Goal: Task Accomplishment & Management: Manage account settings

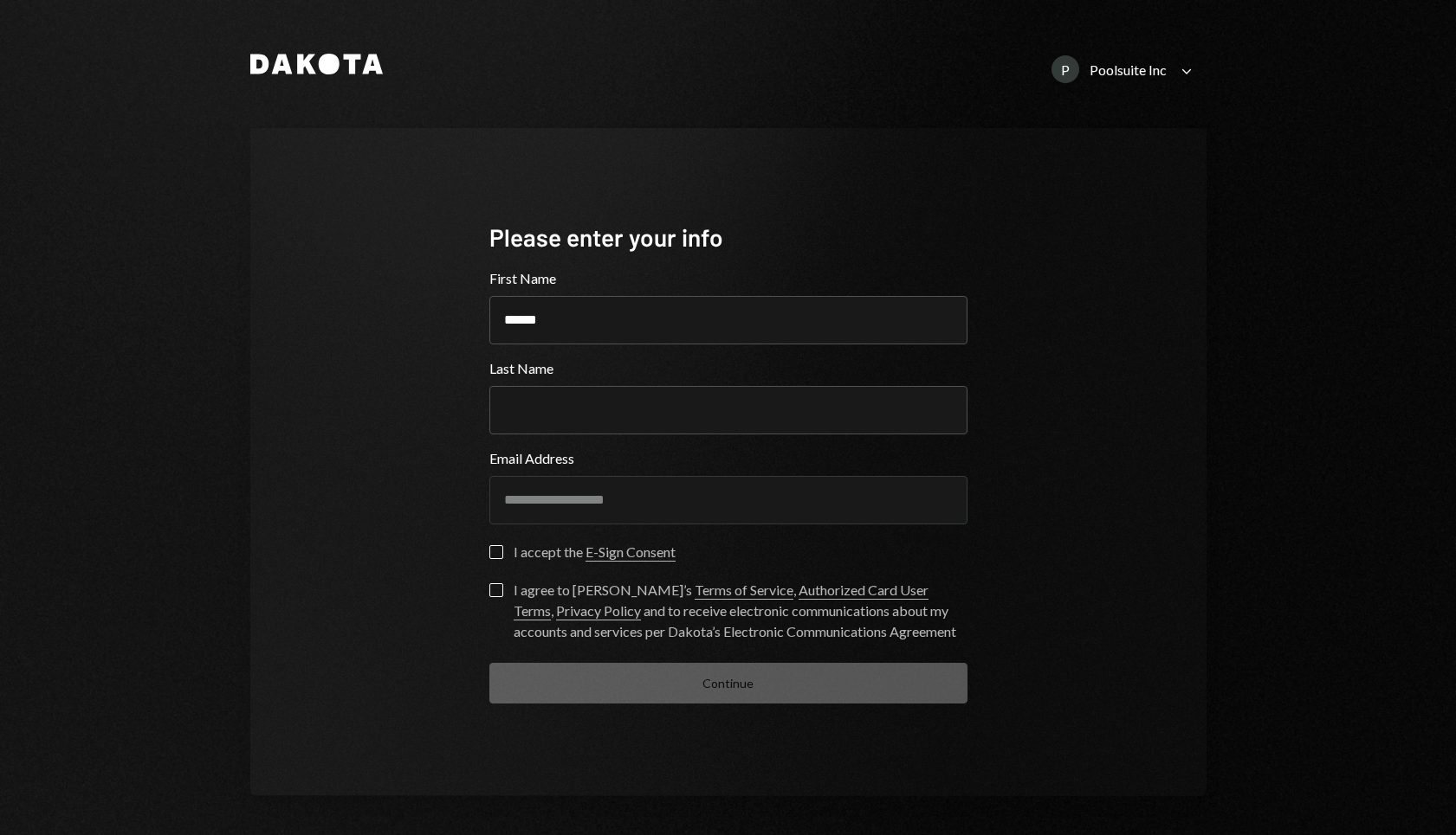
type input "******"
type input "****"
type button "on"
click at [490, 550] on button "on" at bounding box center [496, 552] width 13 height 13
click at [489, 609] on label "I agree to [PERSON_NAME]’s Terms of Service , Authorized Card User Terms , Priv…" at bounding box center [728, 613] width 478 height 59
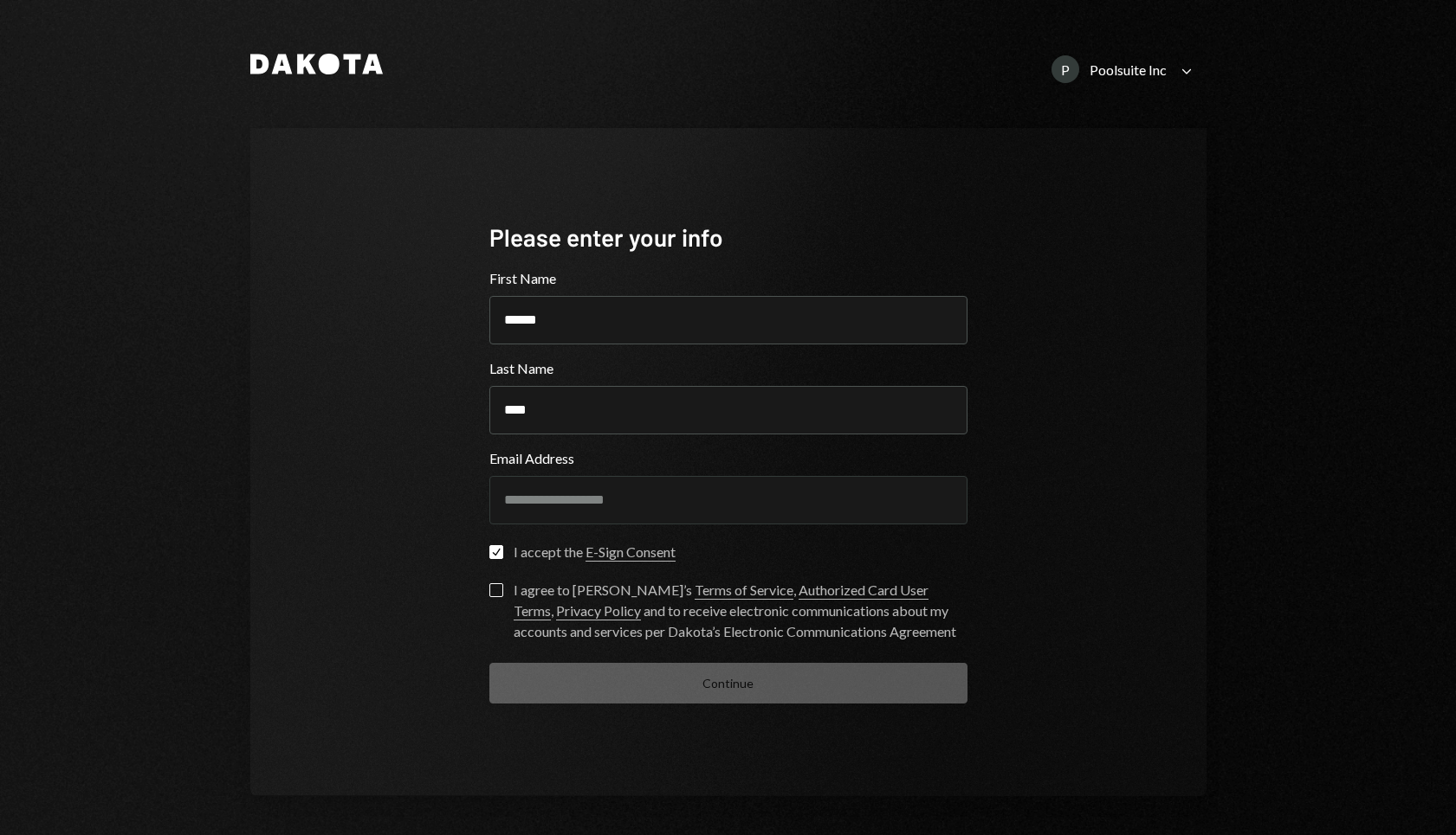
click at [489, 597] on button "I agree to [PERSON_NAME]’s Terms of Service , Authorized Card User Terms , Priv…" at bounding box center [496, 591] width 13 height 13
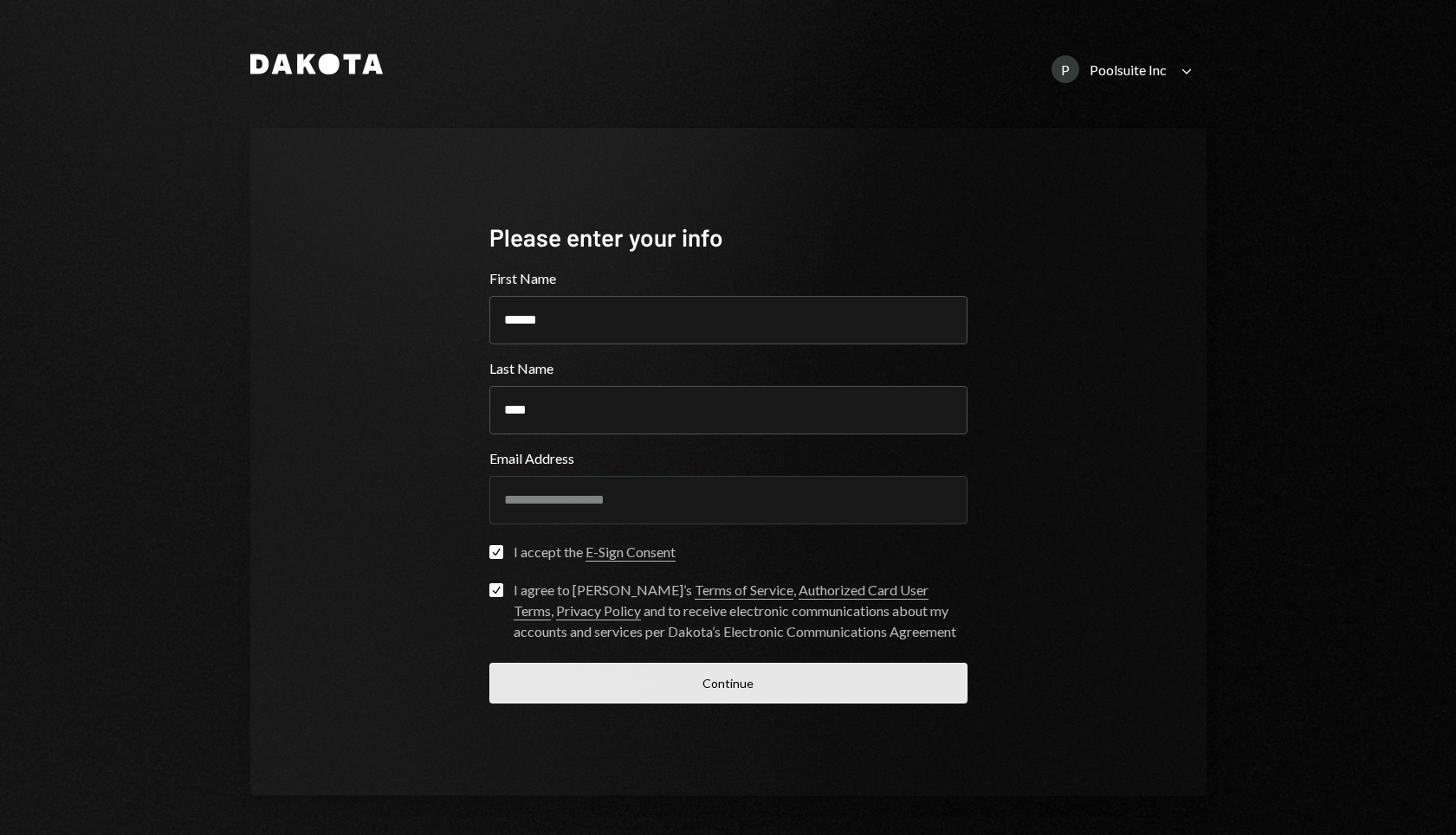
click at [662, 688] on button "Continue" at bounding box center [728, 683] width 478 height 40
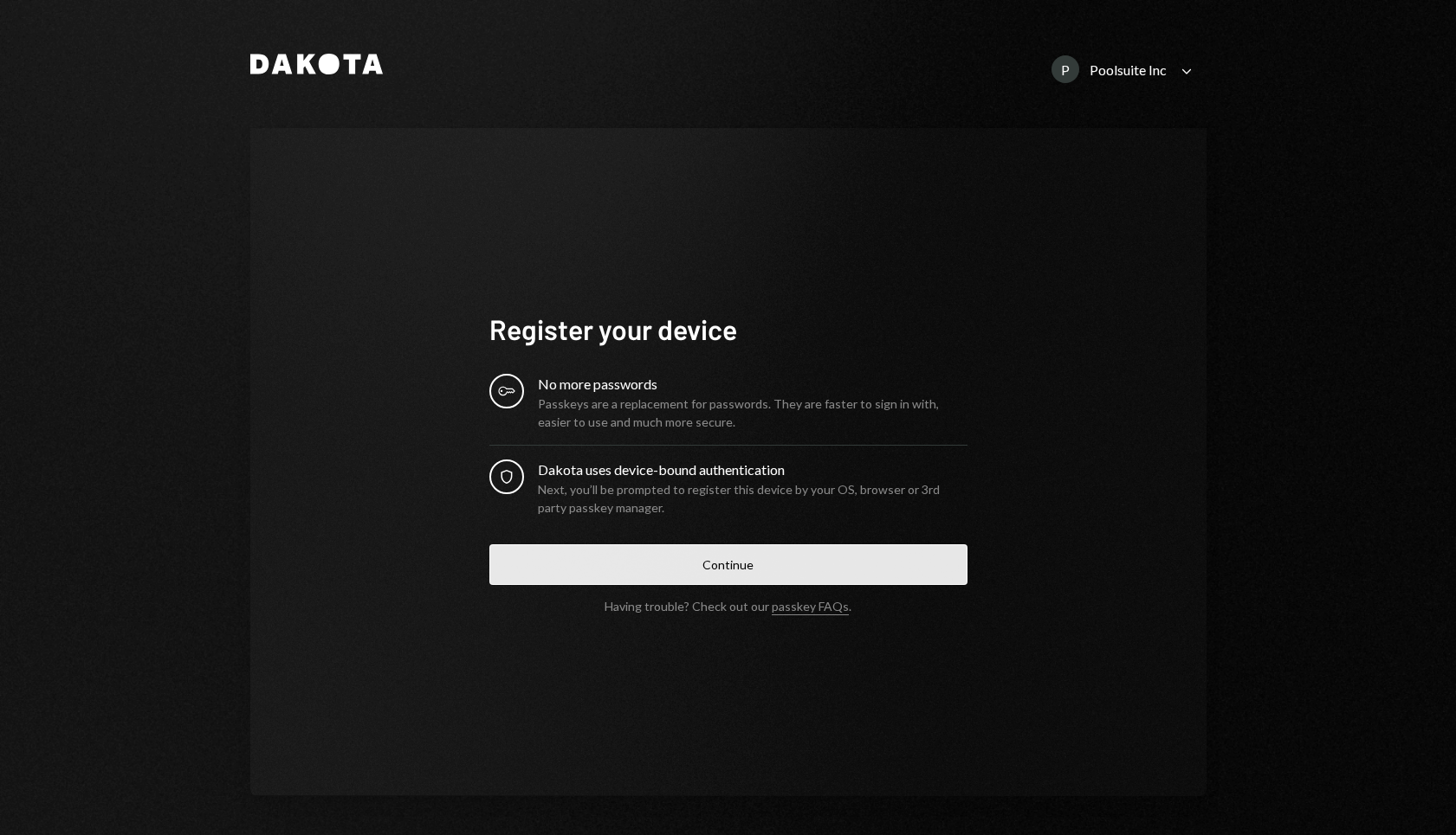
click at [677, 557] on button "Continue" at bounding box center [728, 565] width 478 height 40
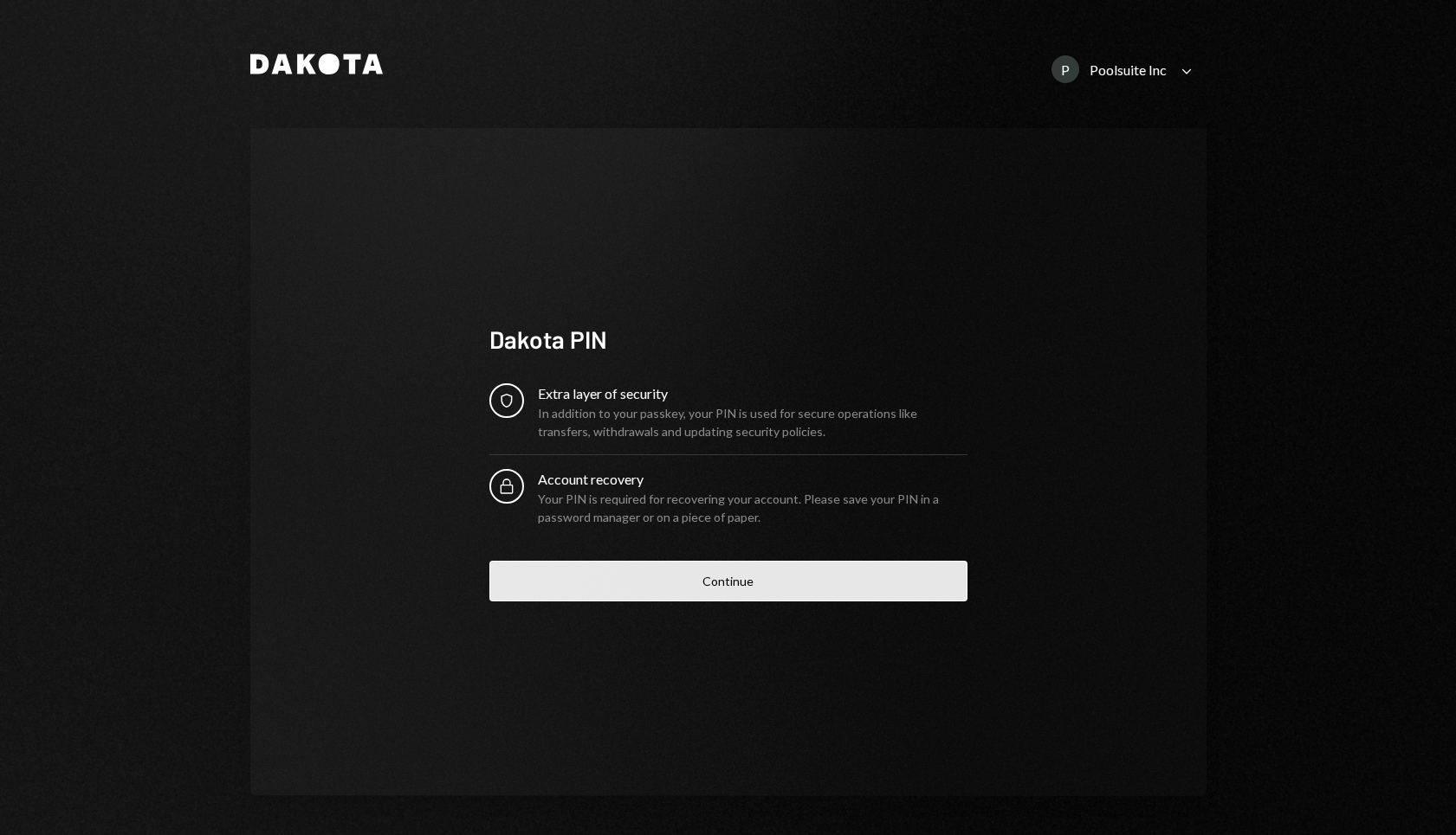
click at [688, 587] on button "Continue" at bounding box center [728, 581] width 478 height 40
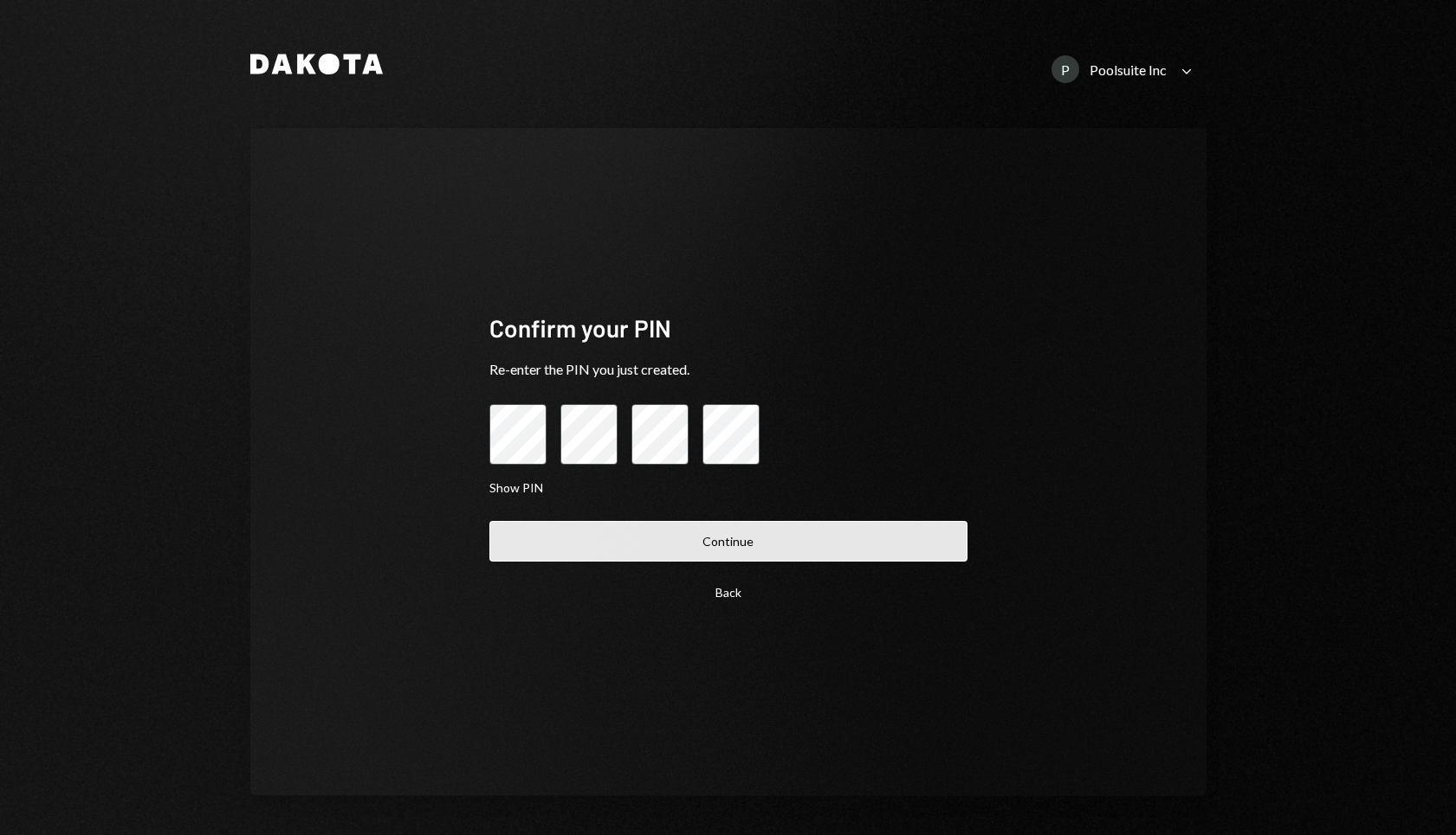
click at [695, 536] on button "Continue" at bounding box center [728, 542] width 478 height 40
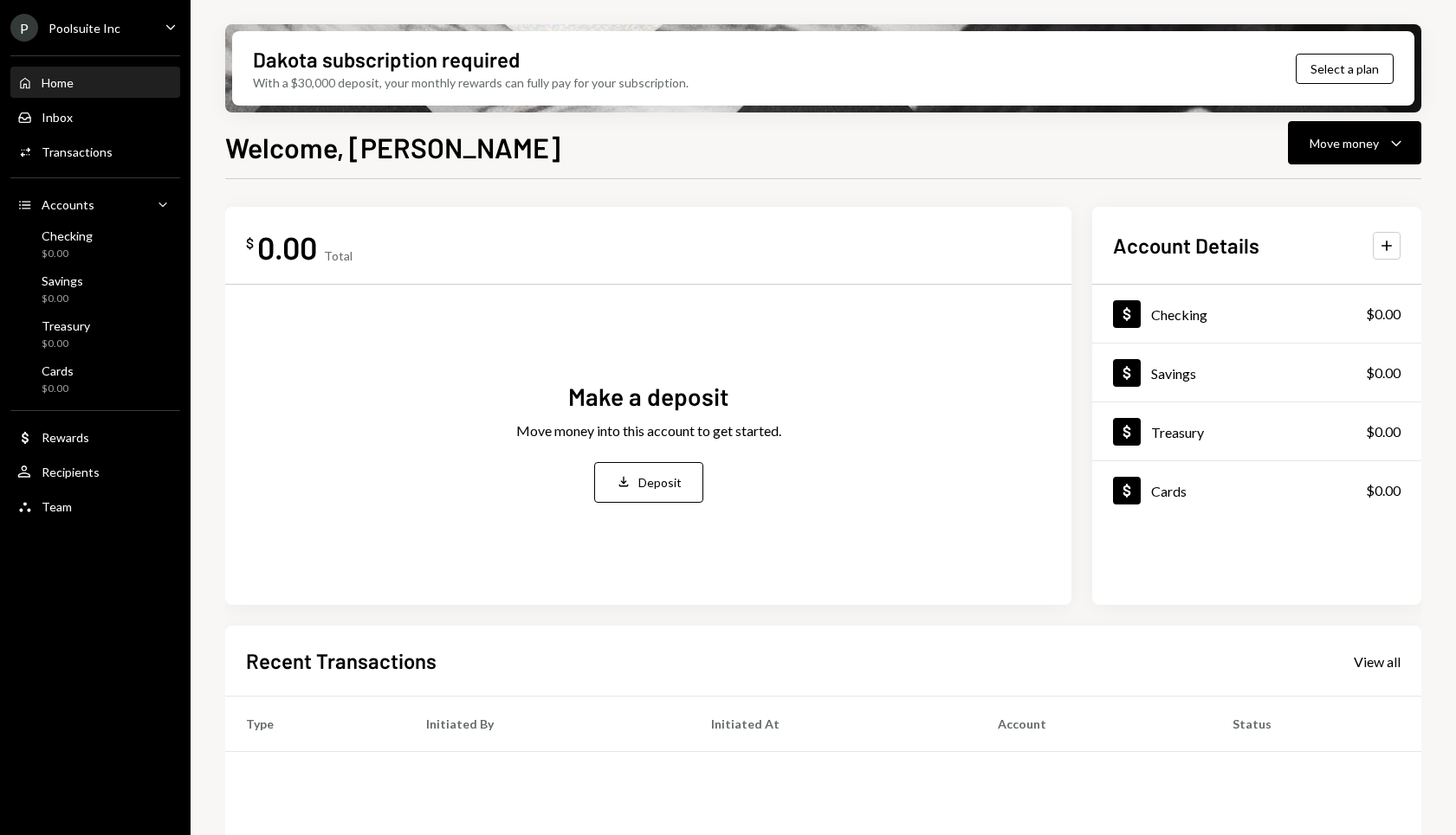
click at [530, 88] on div "With a $30,000 deposit, your monthly rewards can fully pay for your subscriptio…" at bounding box center [471, 82] width 436 height 18
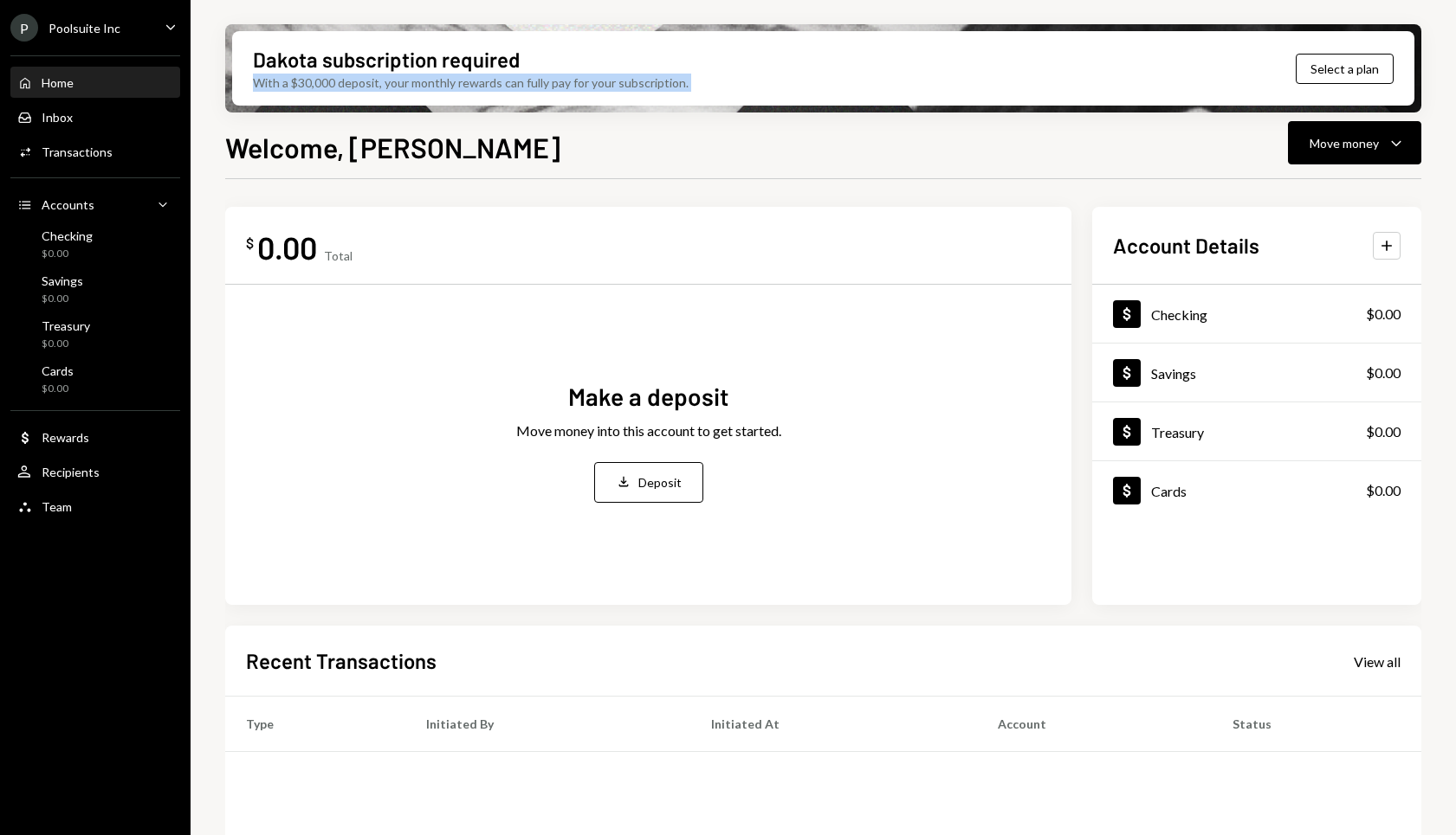
click at [530, 88] on div "With a $30,000 deposit, your monthly rewards can fully pay for your subscriptio…" at bounding box center [471, 82] width 436 height 18
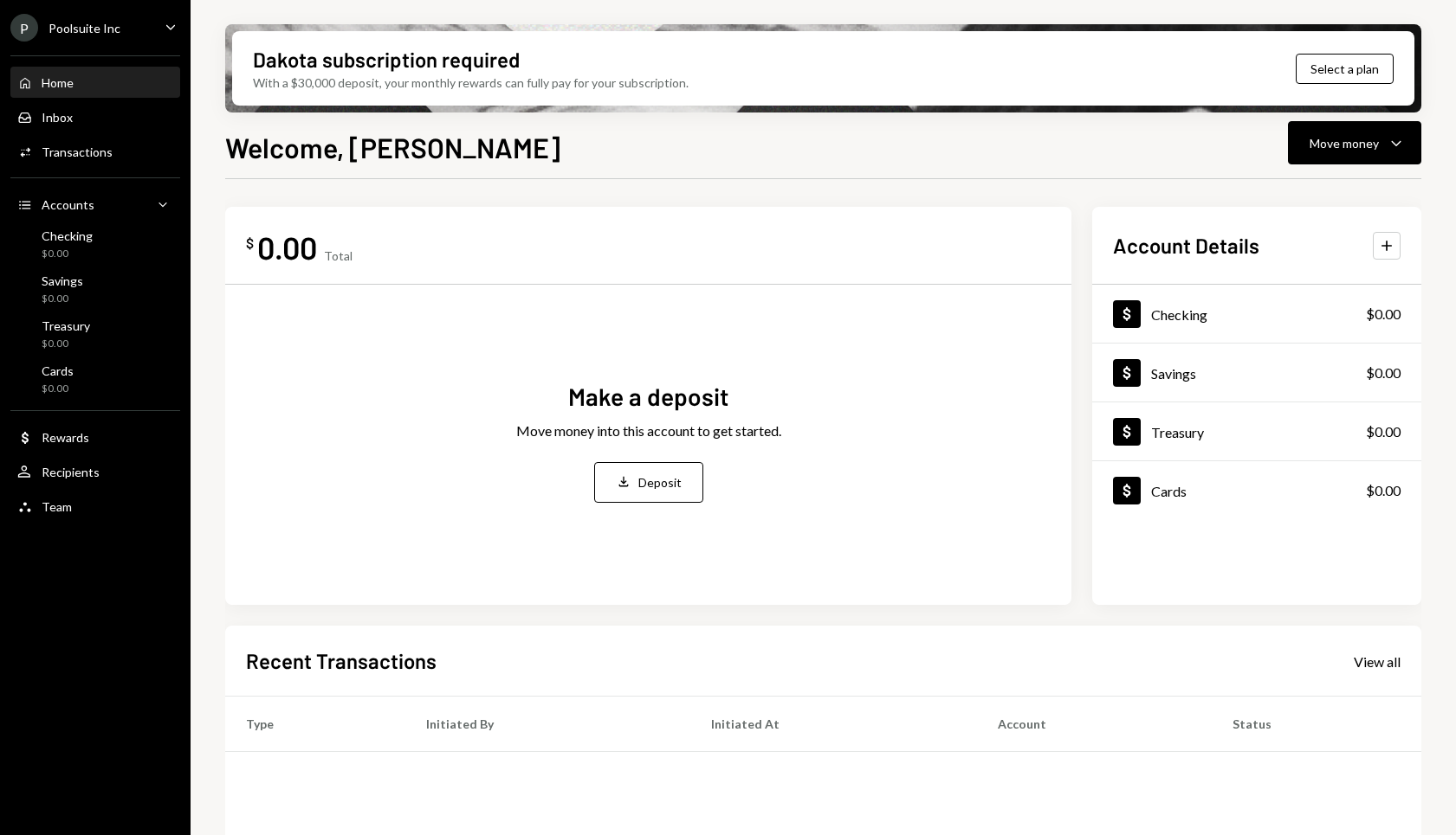
click at [634, 93] on div "Dakota subscription required With a $30,000 deposit, your monthly rewards can f…" at bounding box center [823, 67] width 1182 height 74
click at [1355, 74] on button "Select a plan" at bounding box center [1344, 68] width 98 height 30
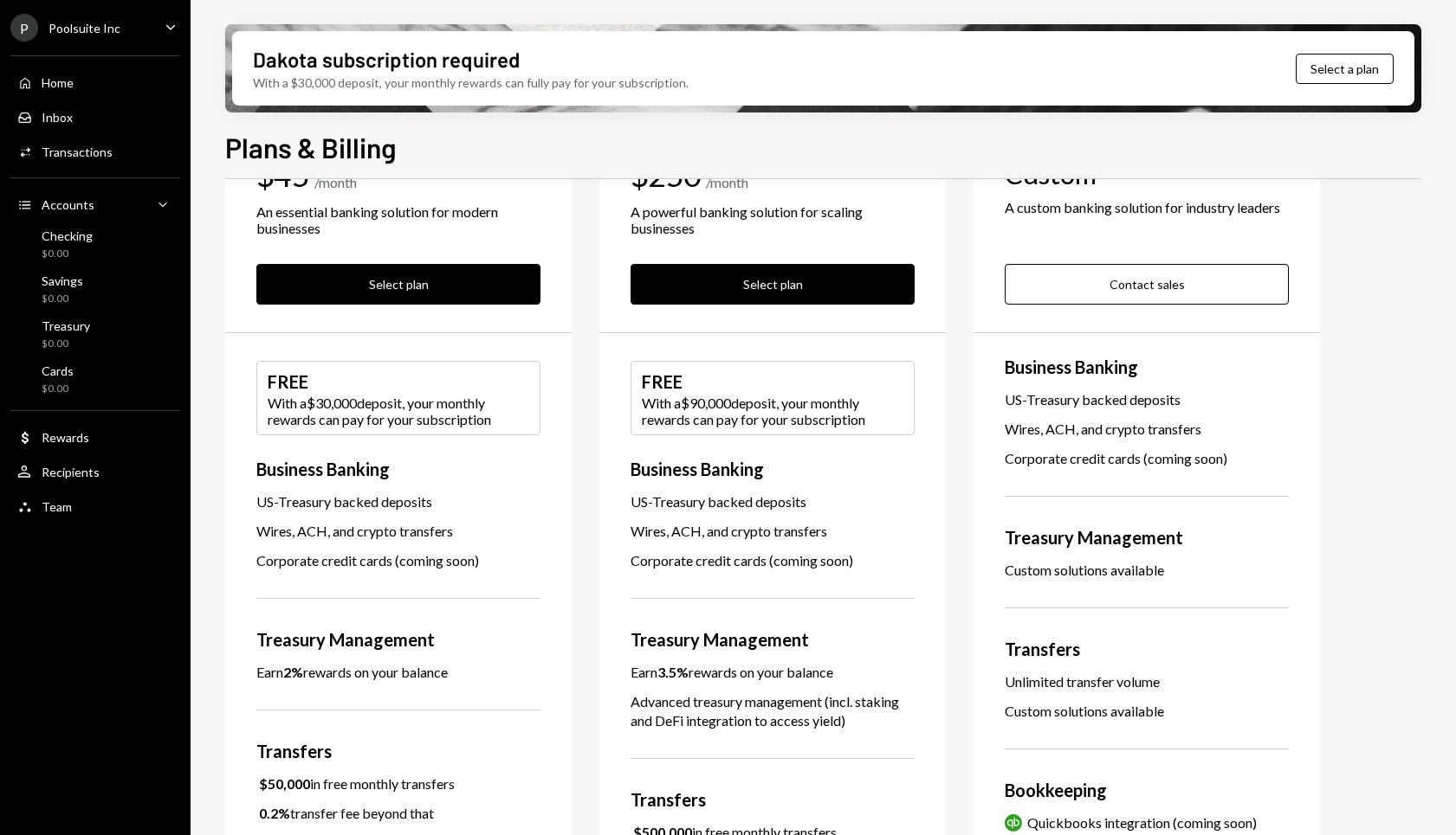
scroll to position [125, 0]
click at [357, 508] on div "US-Treasury backed deposits" at bounding box center [397, 501] width 284 height 19
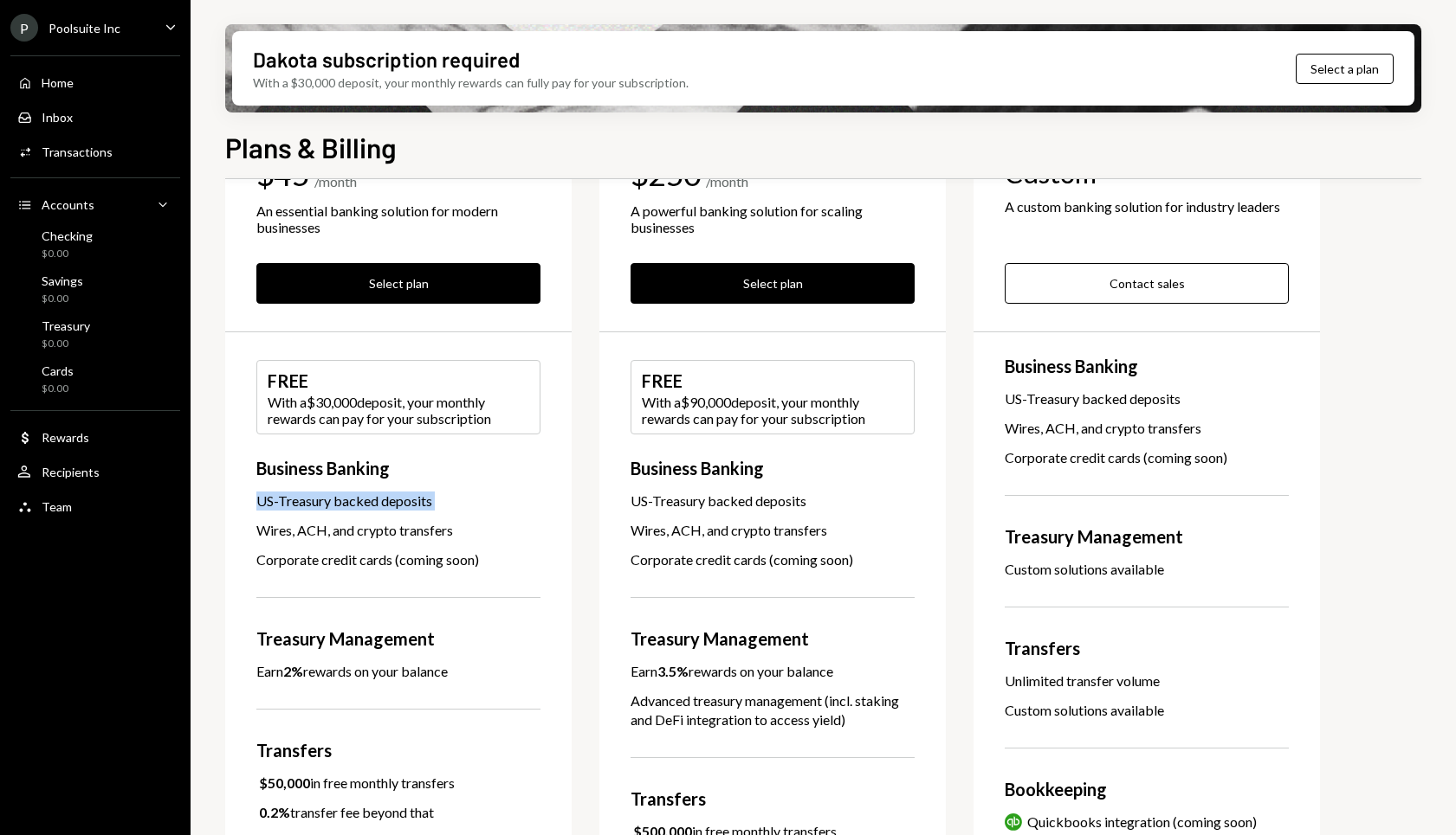
click at [357, 508] on div "US-Treasury backed deposits" at bounding box center [397, 501] width 284 height 19
click at [357, 545] on div "Basic $45 / month An essential banking solution for modern businesses Select pl…" at bounding box center [398, 618] width 346 height 1073
click at [359, 532] on div "Wires, ACH, and crypto transfers" at bounding box center [397, 531] width 284 height 19
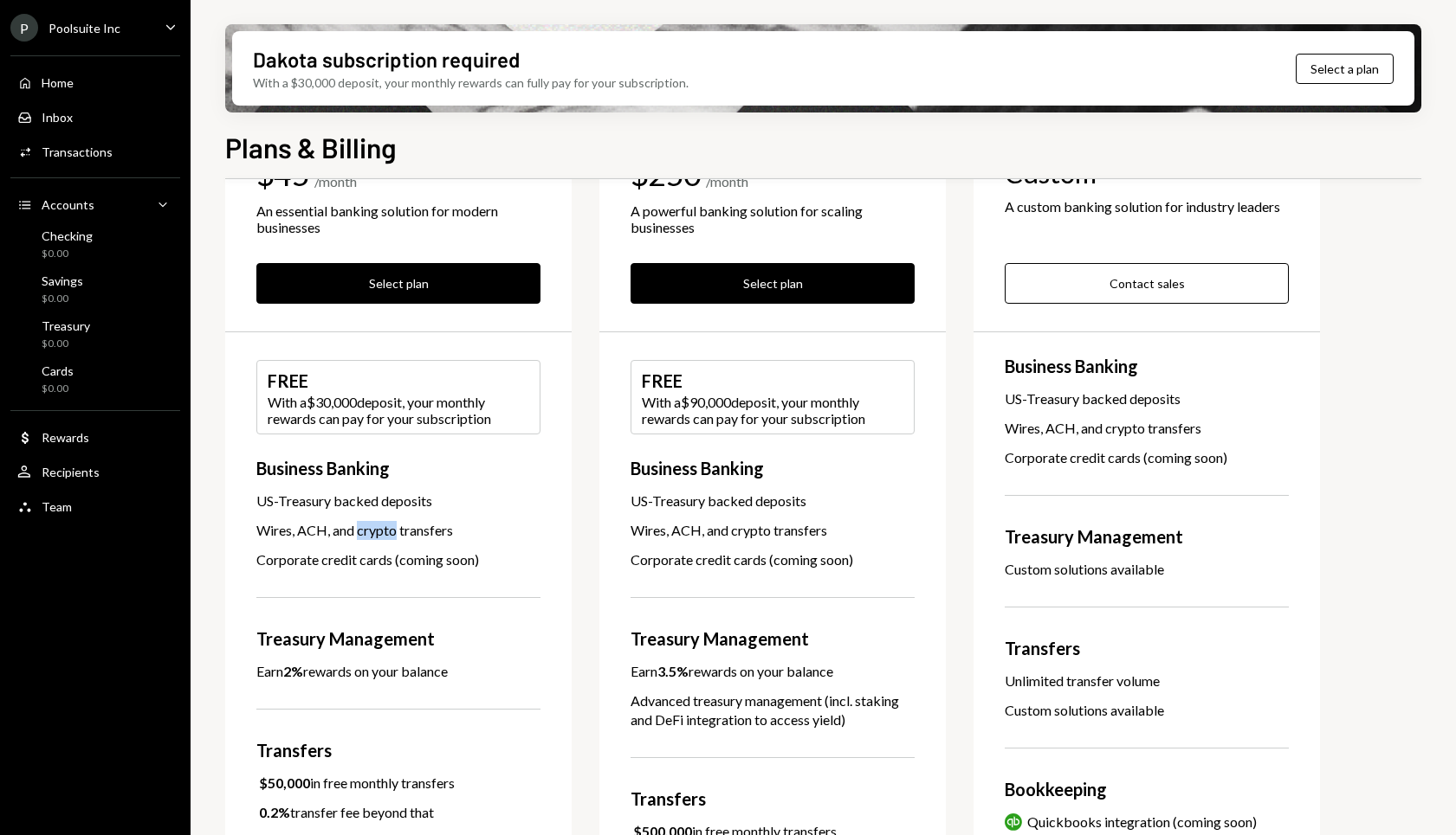
click at [359, 532] on div "Wires, ACH, and crypto transfers" at bounding box center [397, 531] width 284 height 19
click at [359, 558] on div "Corporate credit cards (coming soon)" at bounding box center [397, 560] width 284 height 19
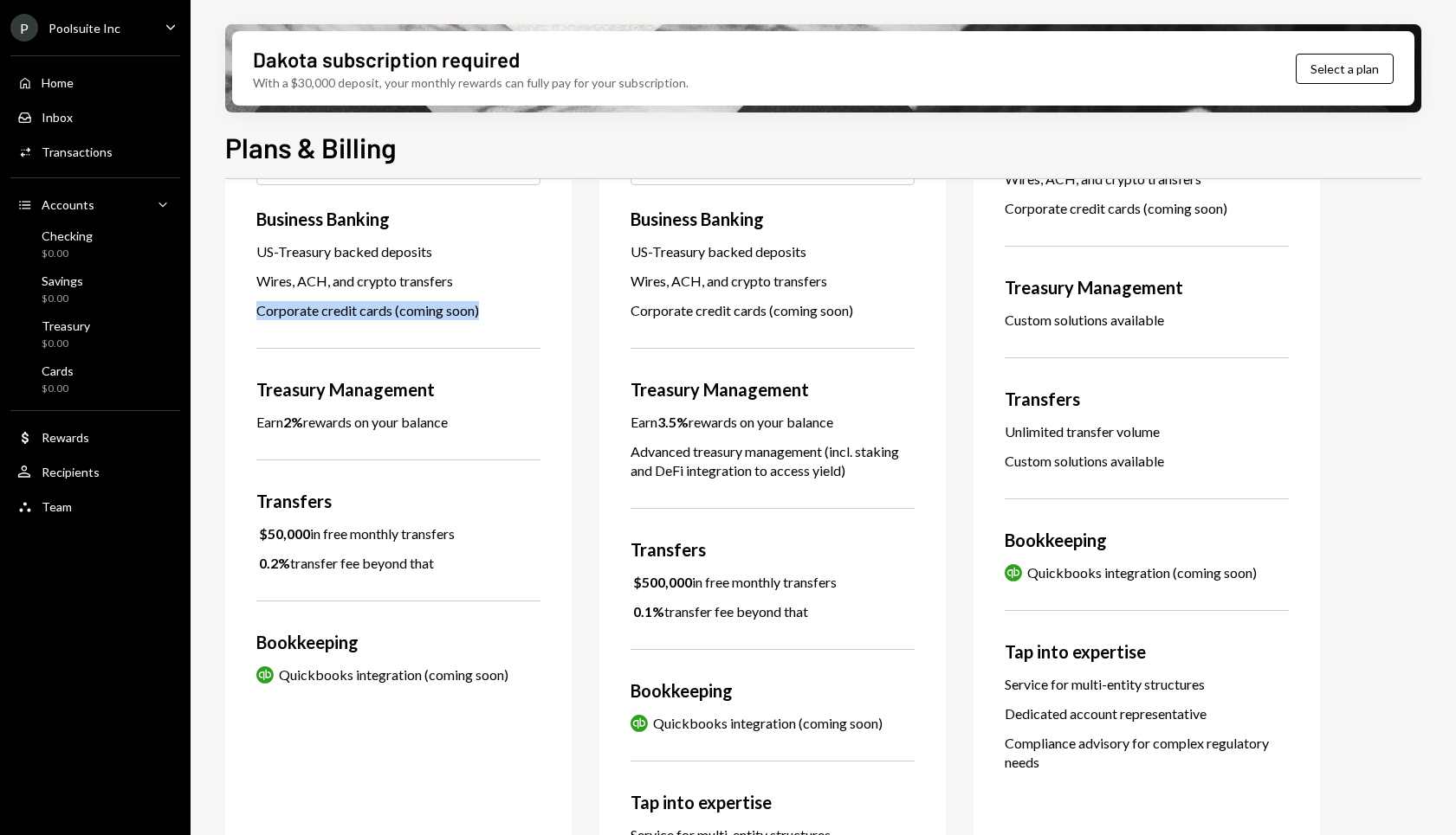
scroll to position [373, 0]
click at [351, 538] on div "$50,000 in free monthly transfers" at bounding box center [355, 535] width 198 height 19
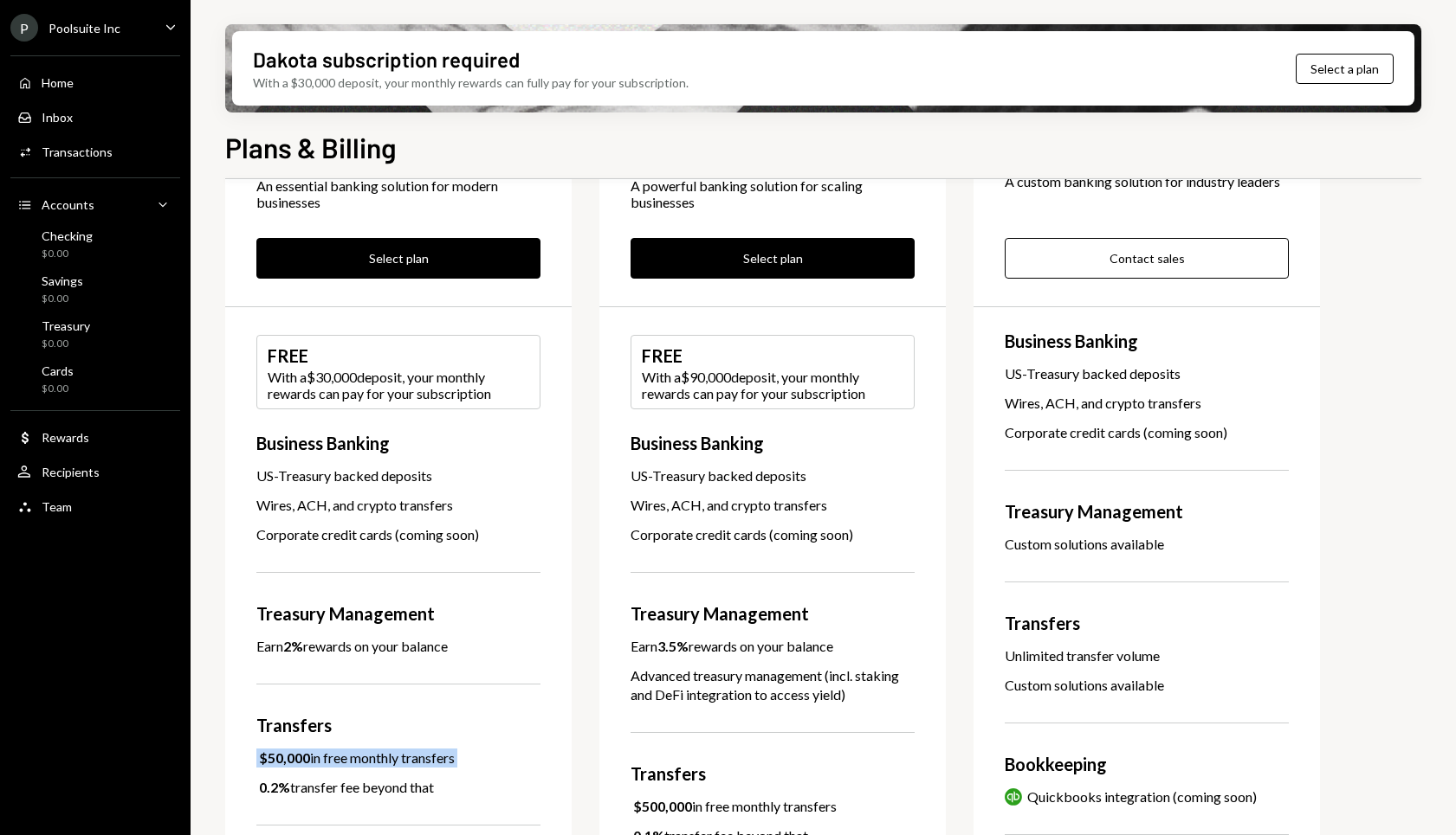
scroll to position [0, 0]
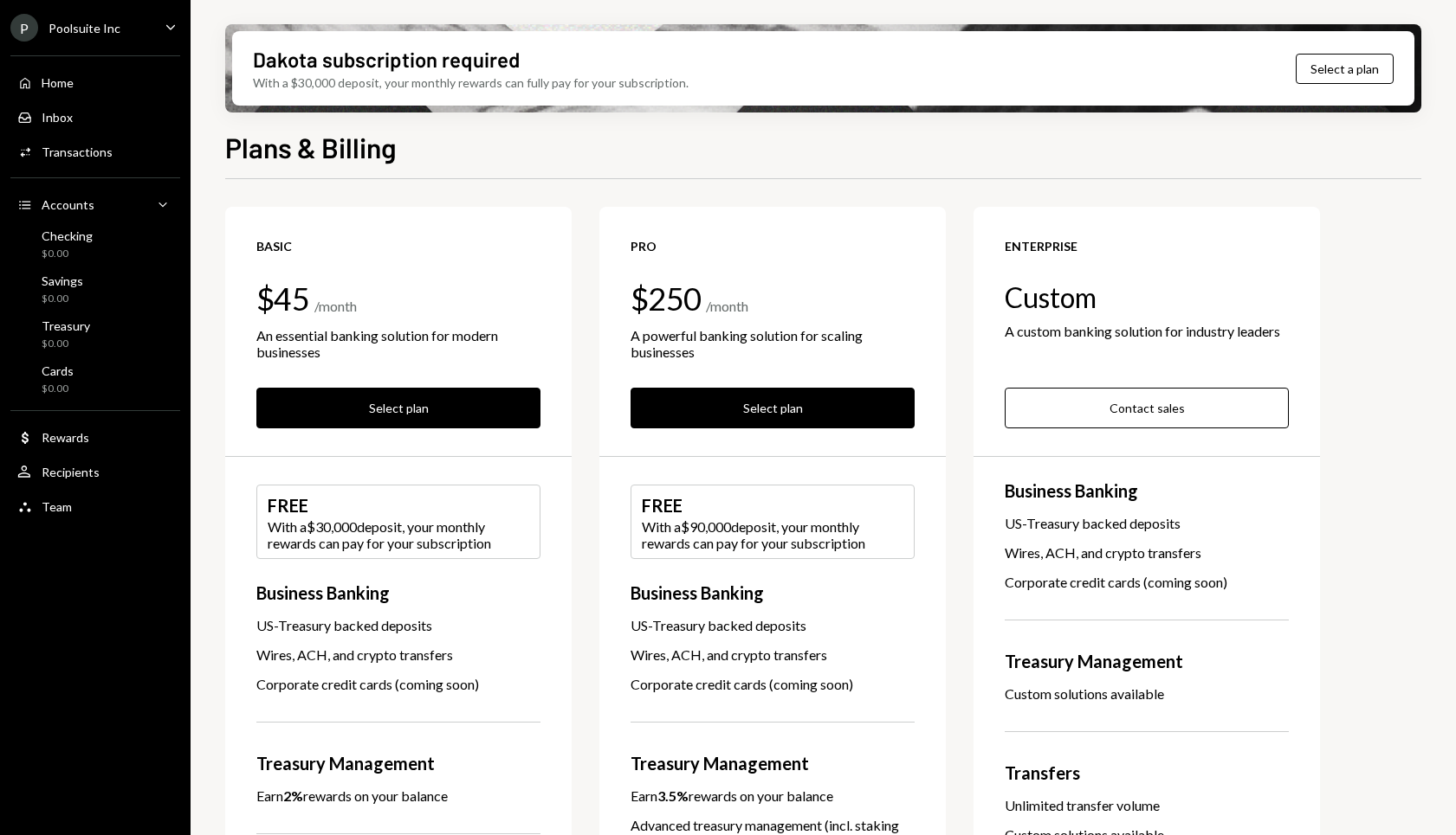
click at [568, 544] on div "Basic $45 / month An essential banking solution for modern businesses Select pl…" at bounding box center [398, 743] width 346 height 1073
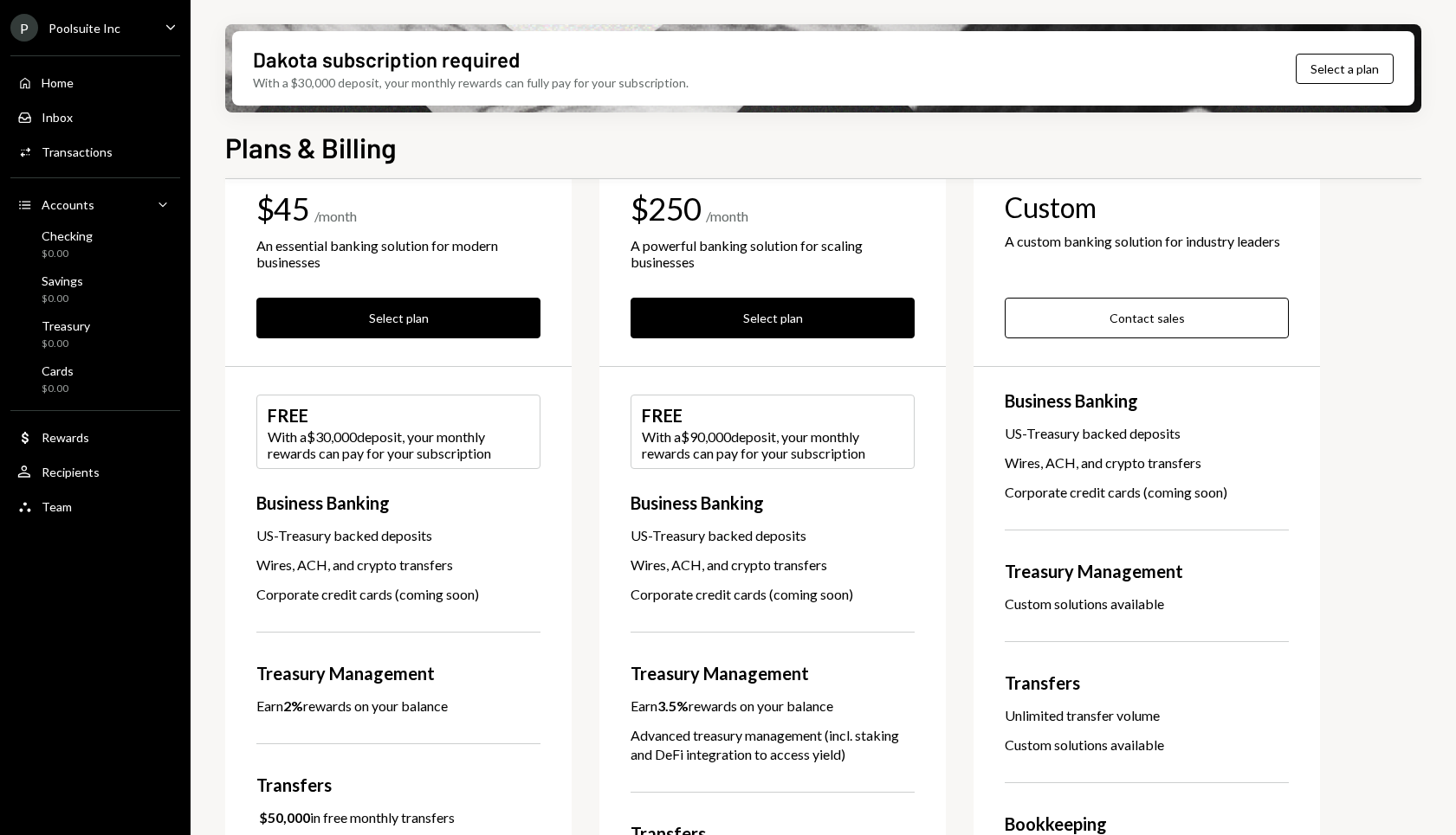
scroll to position [92, 0]
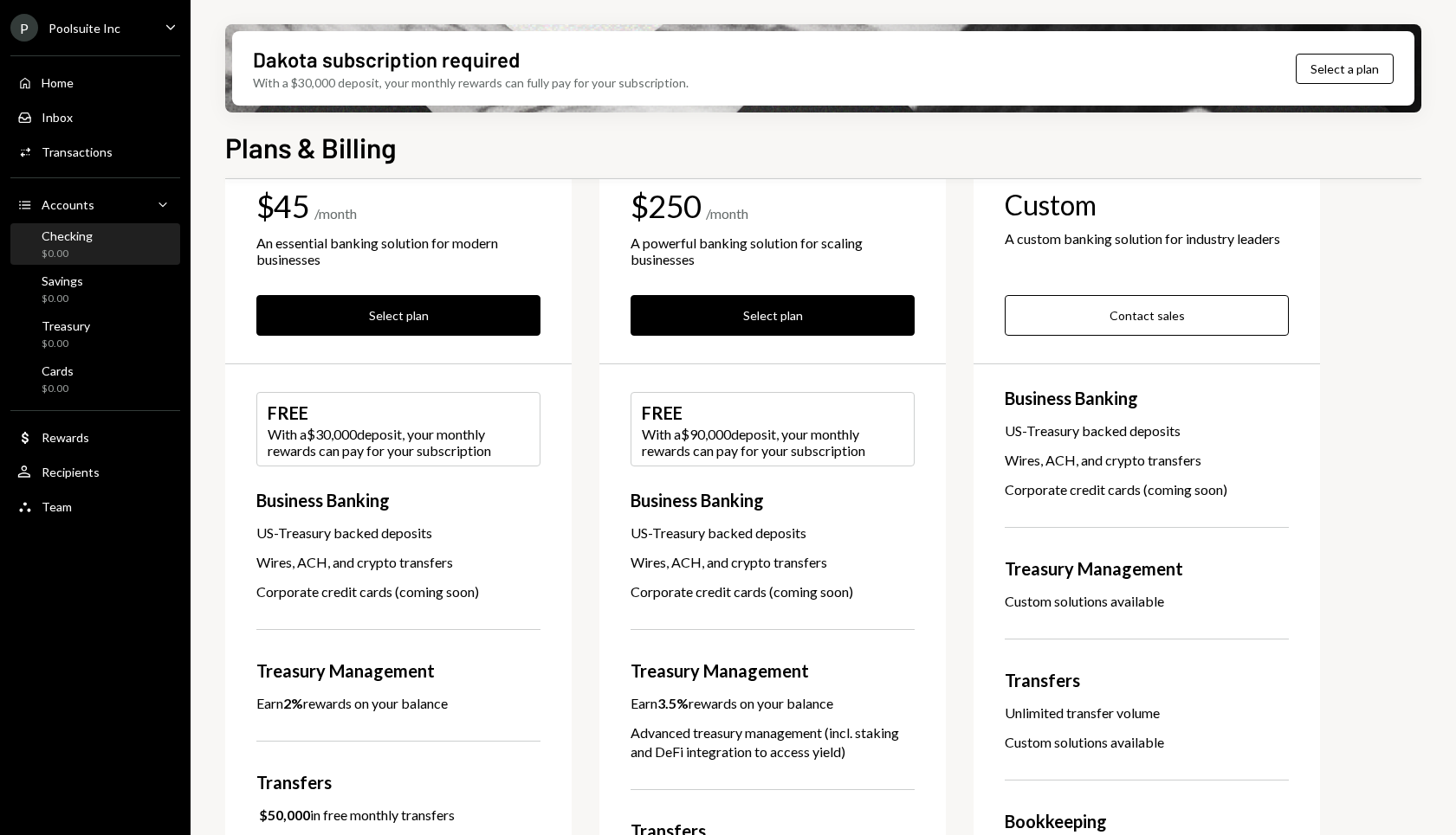
click at [89, 255] on div "$0.00" at bounding box center [66, 253] width 51 height 14
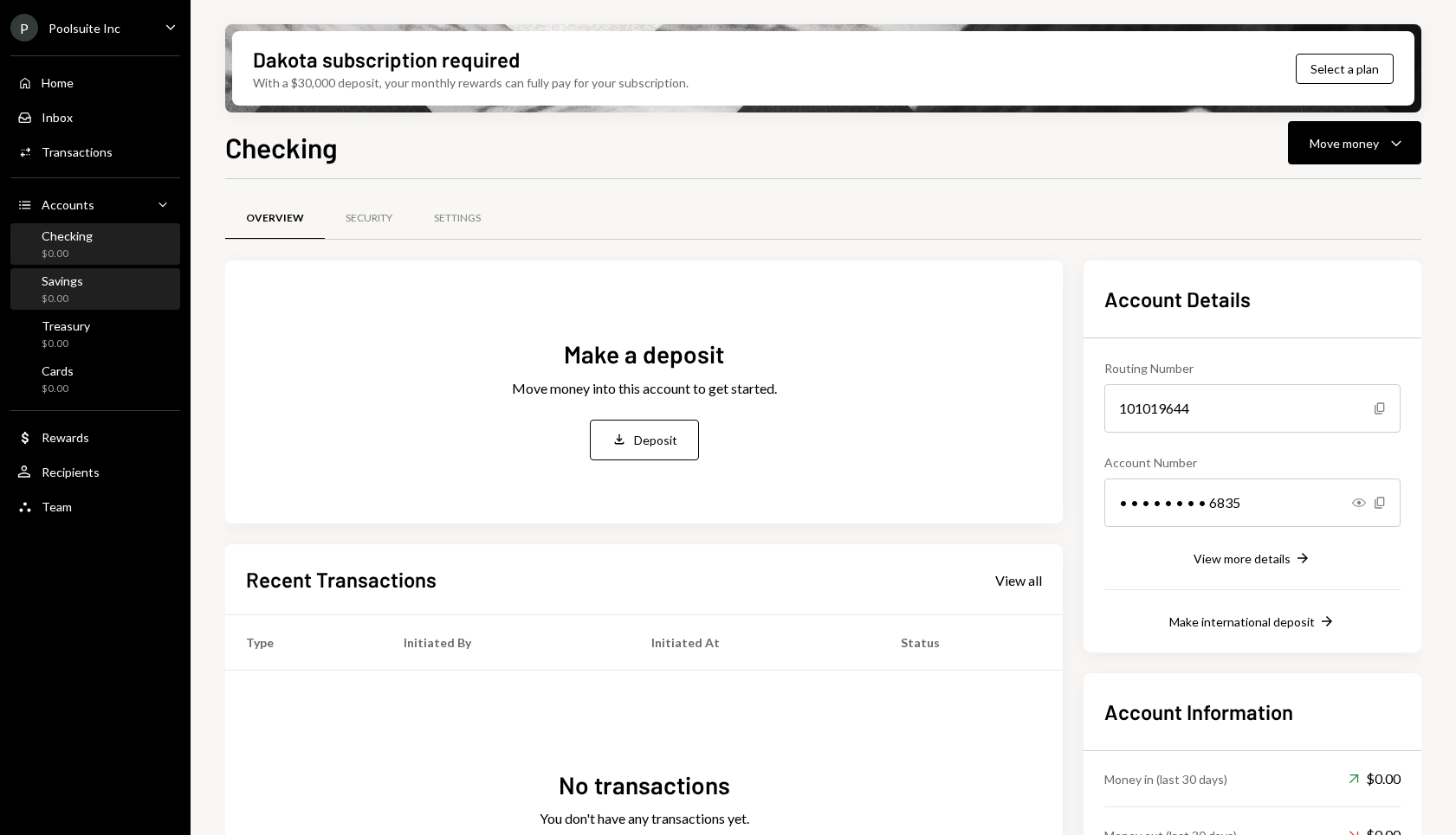
click at [76, 285] on div "Savings" at bounding box center [62, 280] width 41 height 14
click at [76, 252] on div "$0.00" at bounding box center [66, 253] width 51 height 14
click at [81, 133] on div "Home Home Inbox Inbox Activities Transactions Accounts Accounts Caret Down Chec…" at bounding box center [95, 285] width 191 height 480
click at [81, 157] on div "Transactions" at bounding box center [77, 151] width 71 height 14
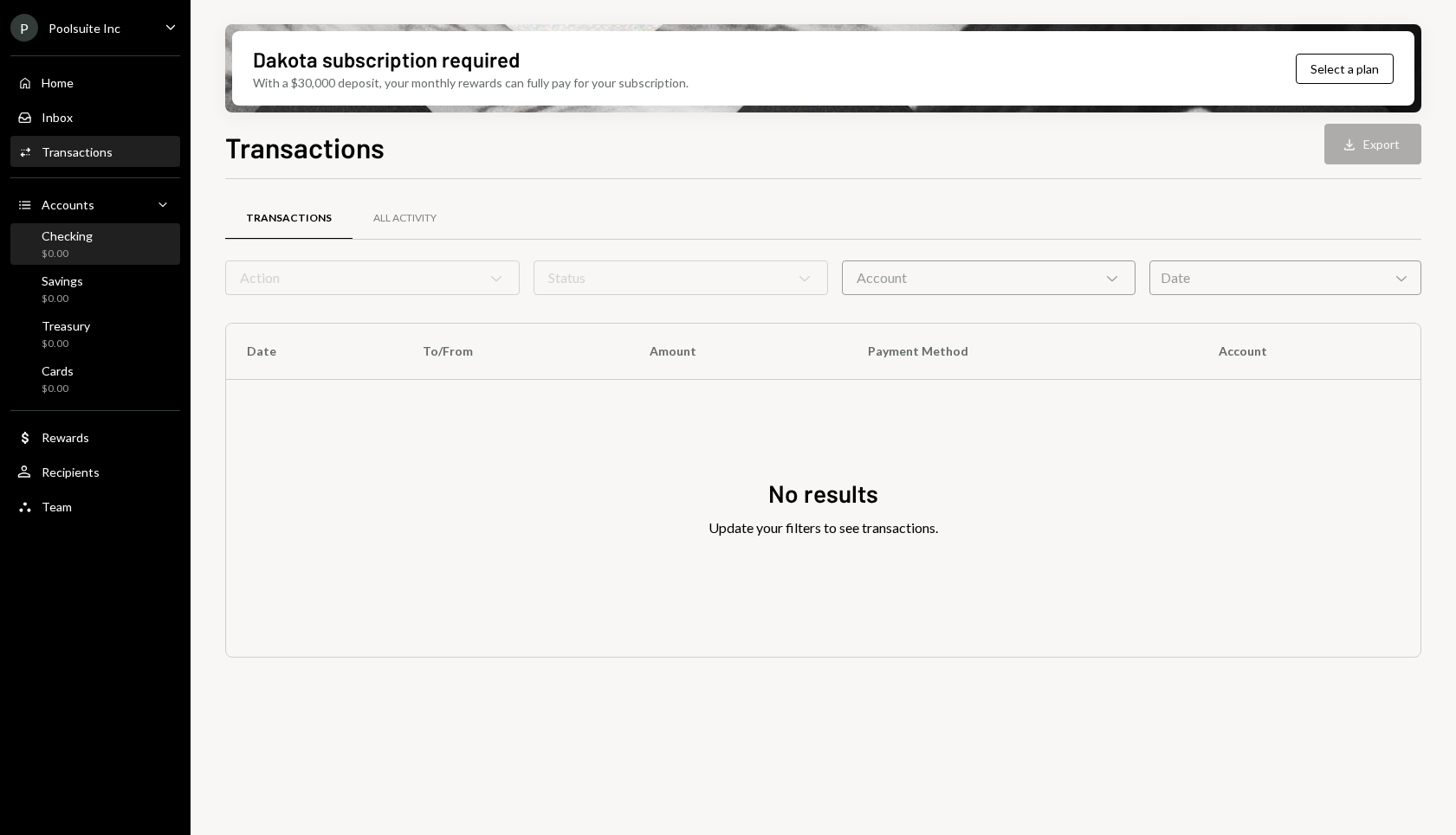
click at [89, 230] on div "Checking" at bounding box center [66, 236] width 51 height 14
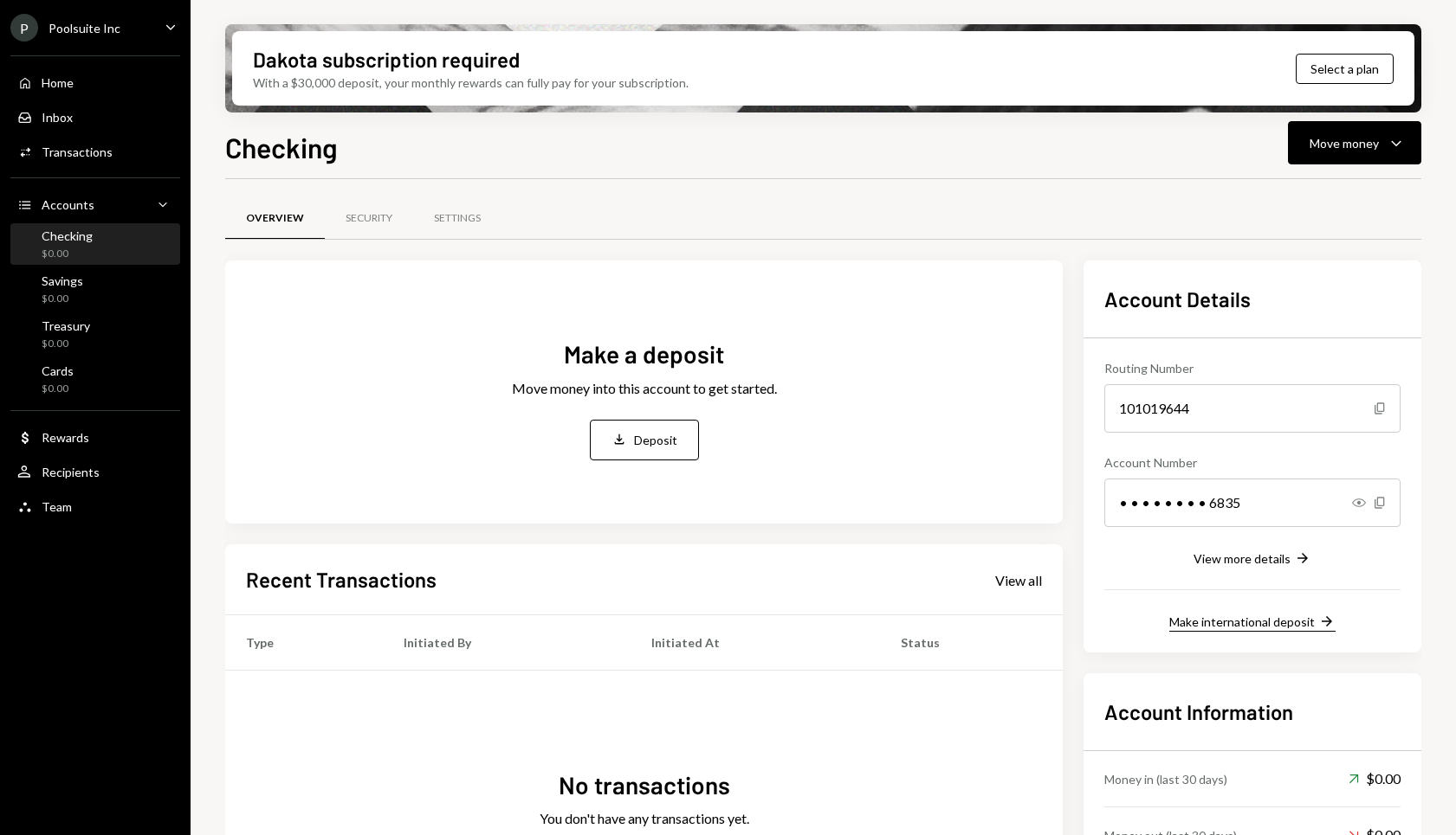
click at [1290, 623] on div "Make international deposit" at bounding box center [1241, 621] width 145 height 14
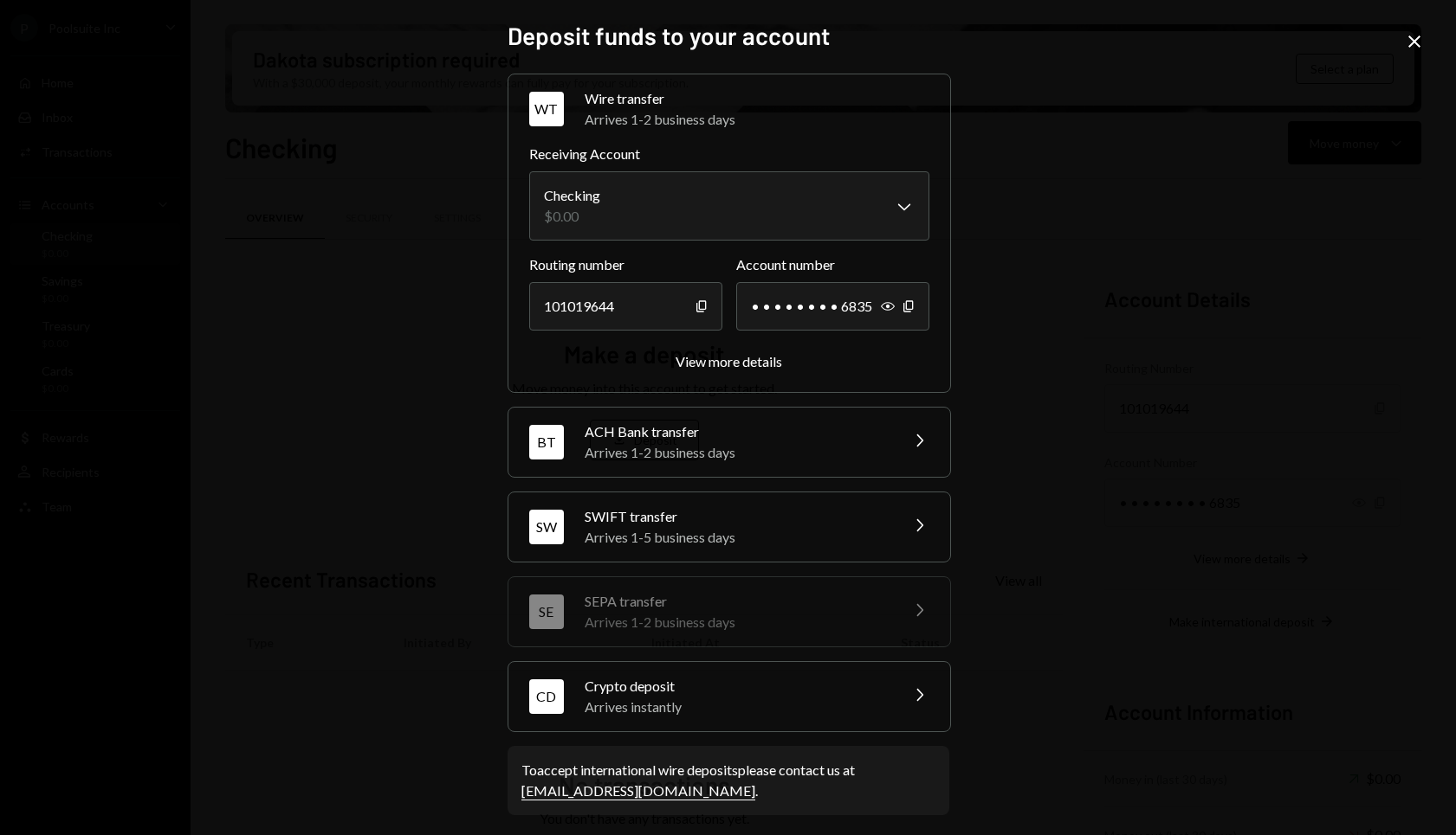
click at [826, 507] on div "SWIFT transfer" at bounding box center [735, 517] width 303 height 21
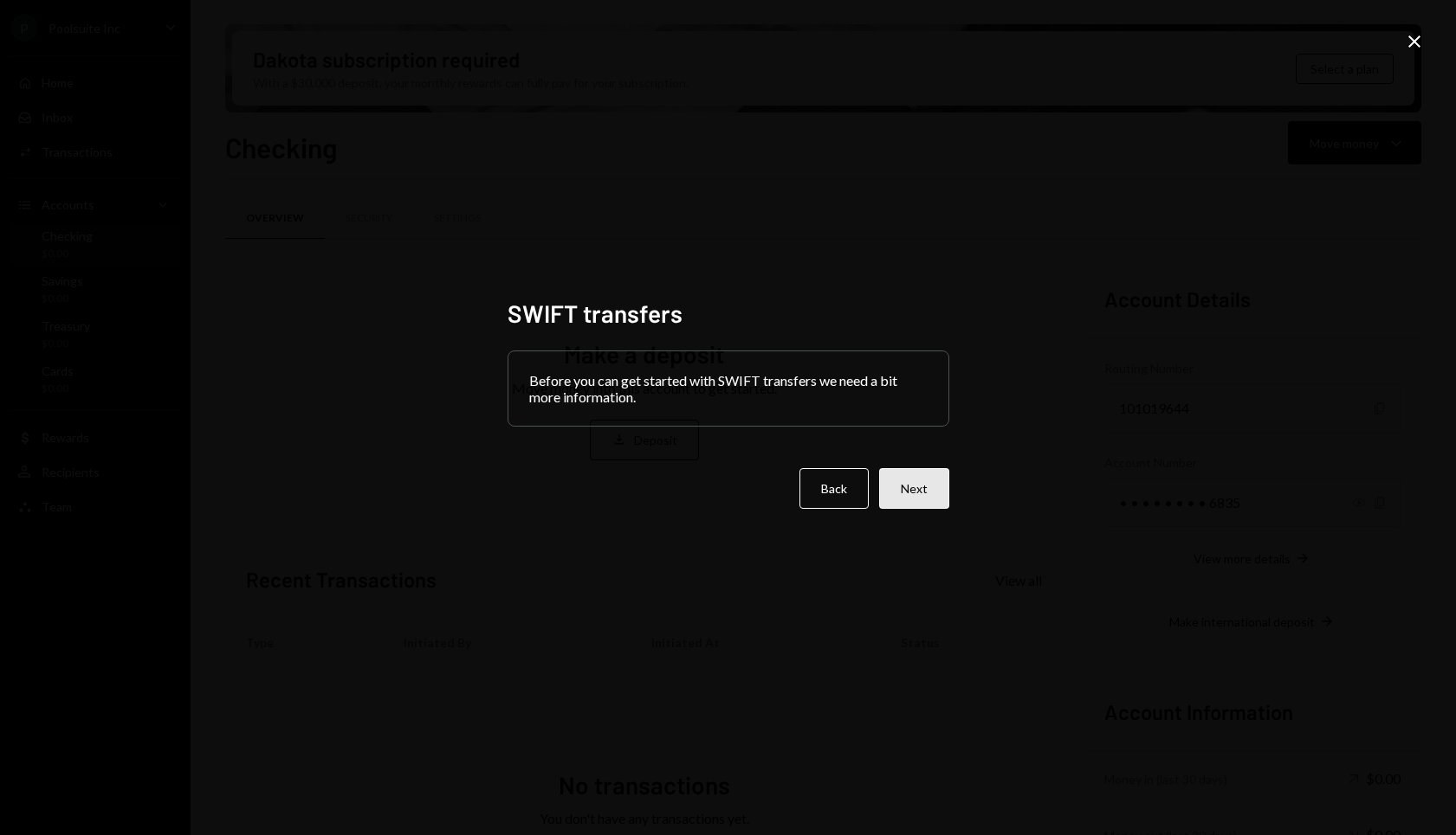
click at [913, 483] on button "Next" at bounding box center [913, 489] width 70 height 40
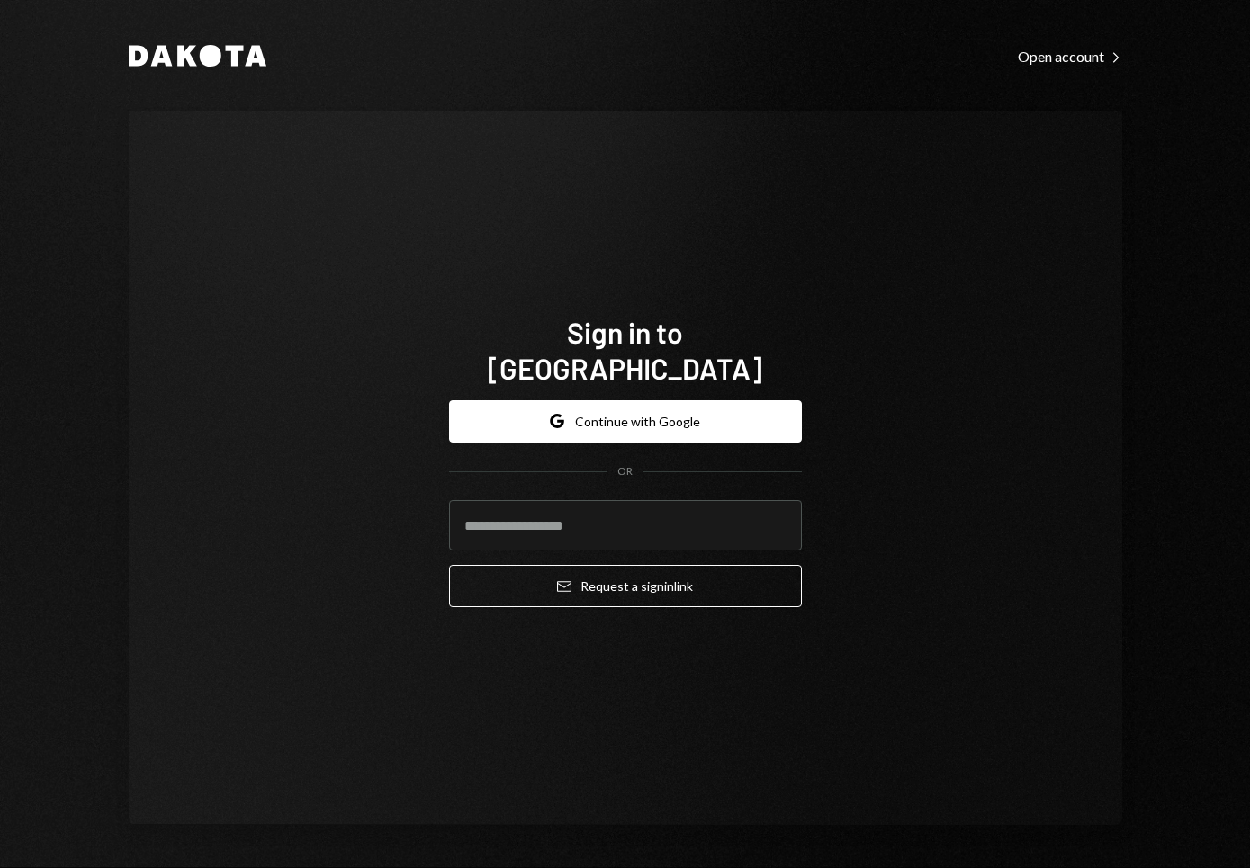
type input "**********"
click at [916, 570] on div "**********" at bounding box center [626, 468] width 994 height 715
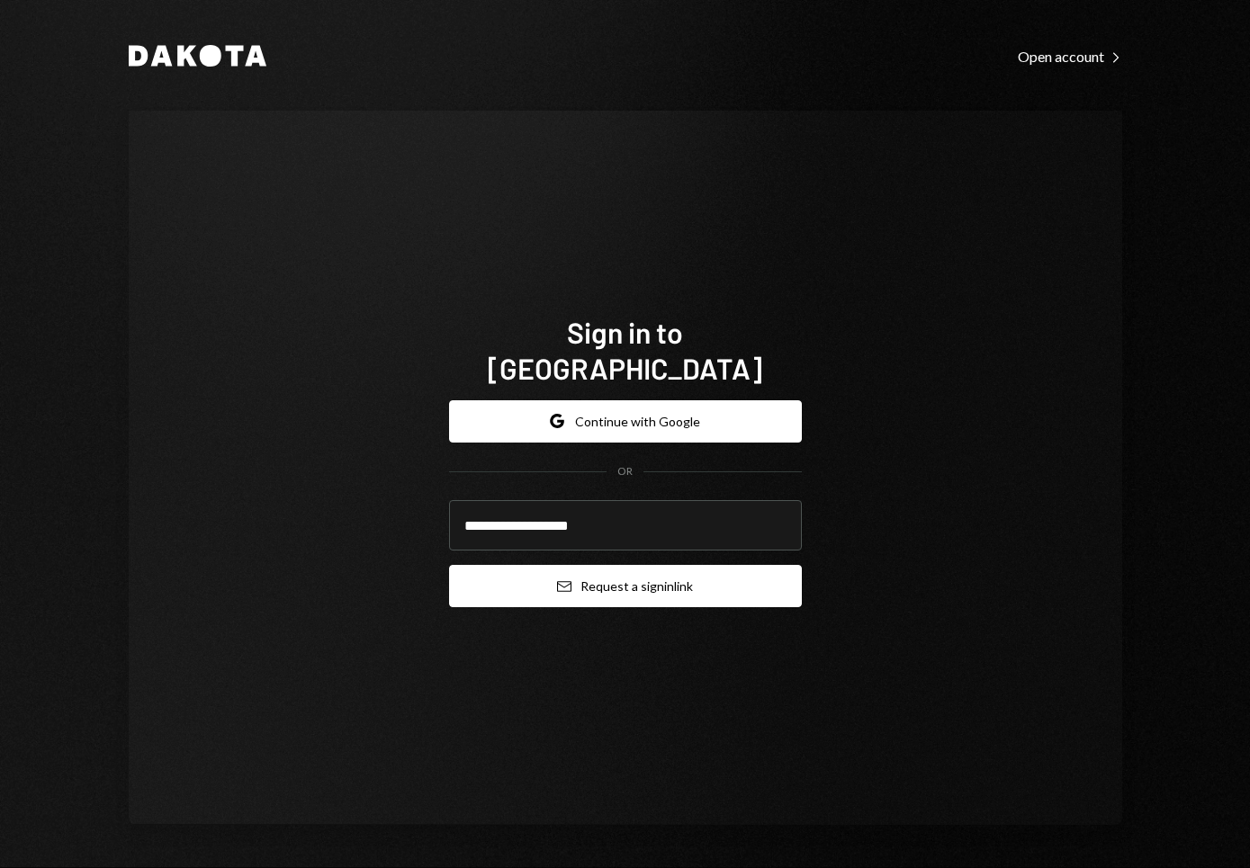
click at [660, 576] on button "Email Request a sign in link" at bounding box center [625, 586] width 353 height 42
